Goal: Information Seeking & Learning: Find contact information

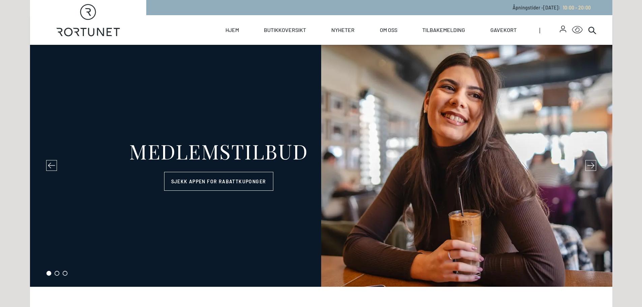
select select "NO"
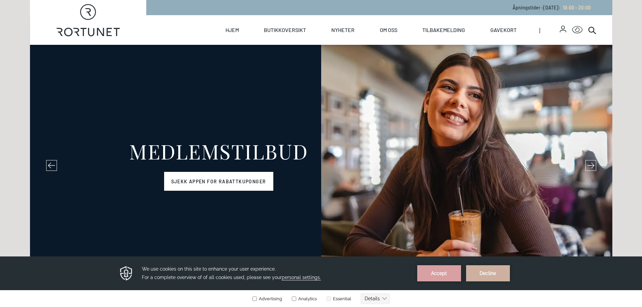
click at [257, 182] on link "Sjekk appen for rabattkuponger" at bounding box center [218, 181] width 109 height 19
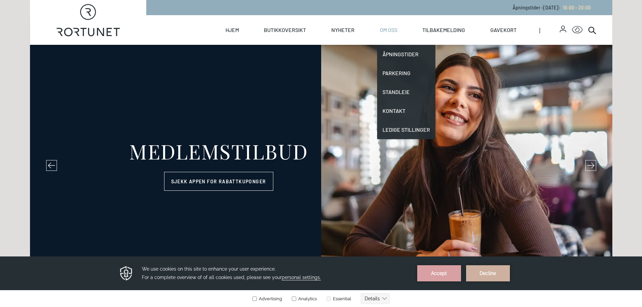
click at [385, 32] on link "Om oss" at bounding box center [389, 30] width 18 height 30
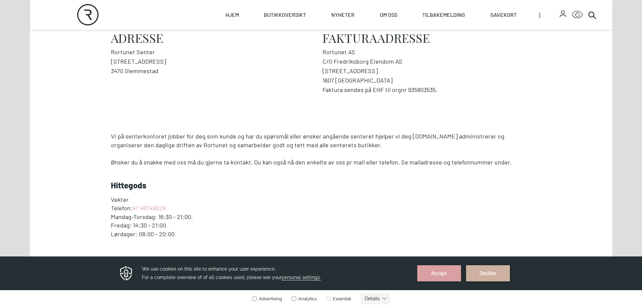
scroll to position [263, 0]
click at [438, 266] on button "Accept" at bounding box center [439, 273] width 44 height 16
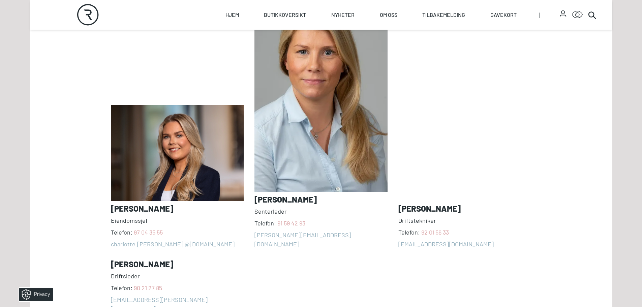
scroll to position [580, 0]
click at [309, 199] on h3 "[PERSON_NAME]" at bounding box center [320, 198] width 133 height 9
click at [322, 199] on h3 "[PERSON_NAME]" at bounding box center [320, 198] width 133 height 9
drag, startPoint x: 319, startPoint y: 200, endPoint x: 253, endPoint y: 199, distance: 66.0
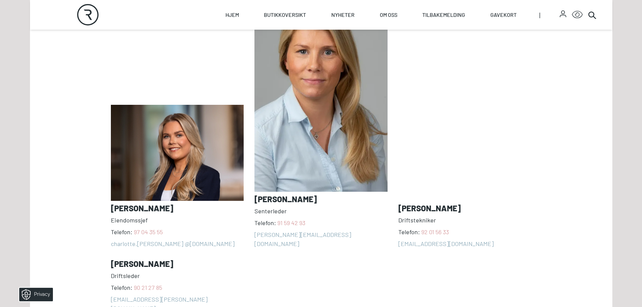
click at [253, 199] on div "[PERSON_NAME] Telefon: [PHONE_NUMBER] charlotte.[PERSON_NAME] @[DOMAIN_NAME] [P…" at bounding box center [321, 152] width 420 height 321
copy h3 "[PERSON_NAME]"
drag, startPoint x: 425, startPoint y: 13, endPoint x: 476, endPoint y: 56, distance: 66.0
click at [476, 56] on address "[PERSON_NAME] Driftstekniker Telefon: [PHONE_NUMBER] [EMAIL_ADDRESS][DOMAIN_NAM…" at bounding box center [464, 120] width 133 height 256
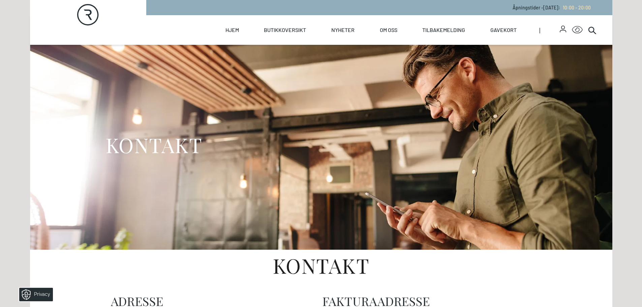
select select "NO"
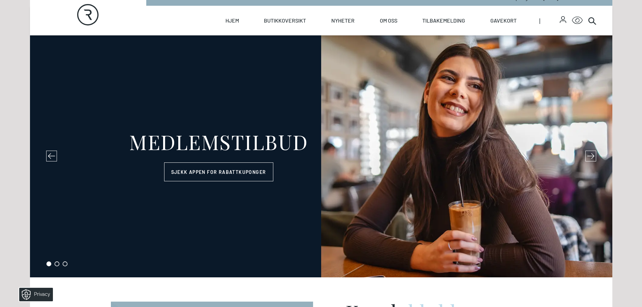
scroll to position [10, 0]
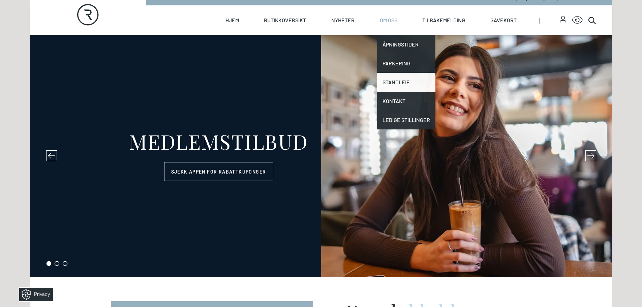
click at [403, 85] on link "Standleie" at bounding box center [406, 82] width 58 height 19
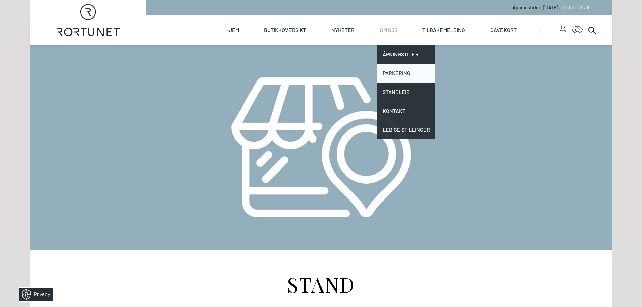
click at [400, 76] on link "Parkering" at bounding box center [406, 73] width 58 height 19
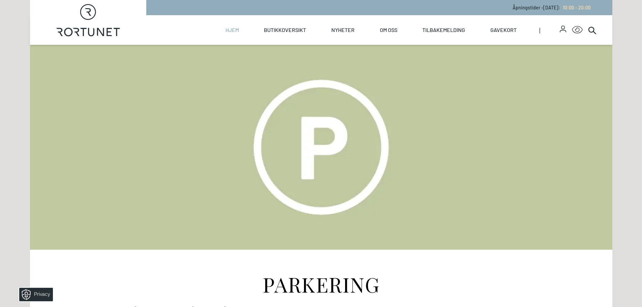
click at [232, 28] on link "Hjem" at bounding box center [231, 30] width 13 height 30
select select "NO"
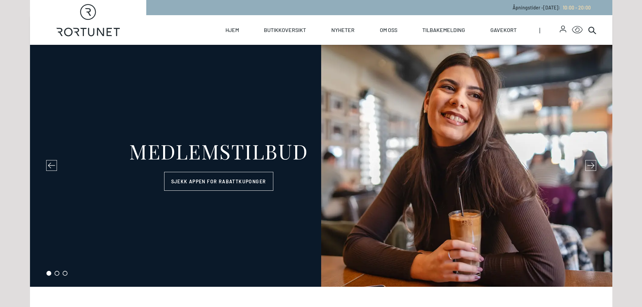
select select "NO"
